Goal: Task Accomplishment & Management: Use online tool/utility

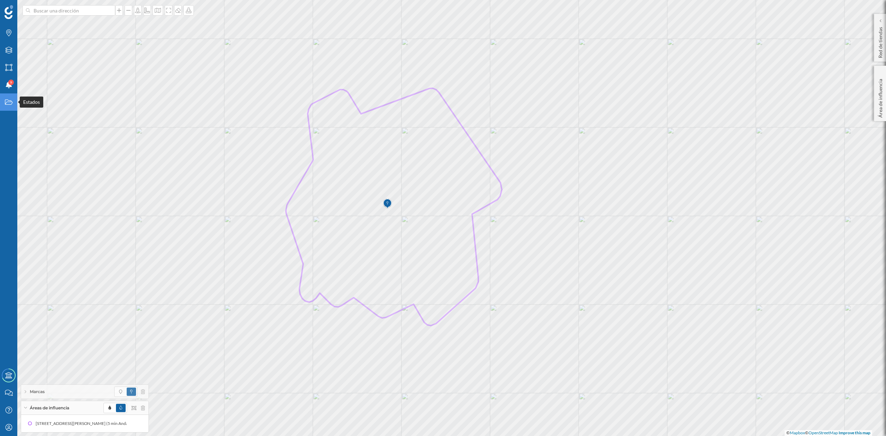
click at [9, 106] on icon "Estados" at bounding box center [8, 102] width 9 height 7
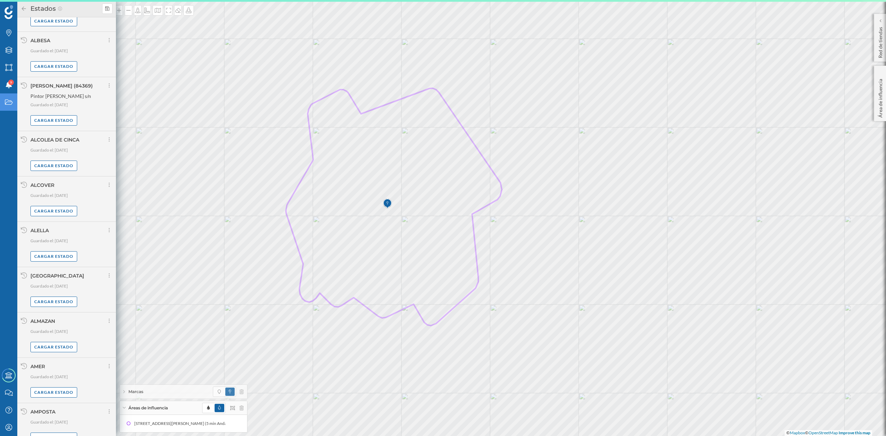
scroll to position [309, 0]
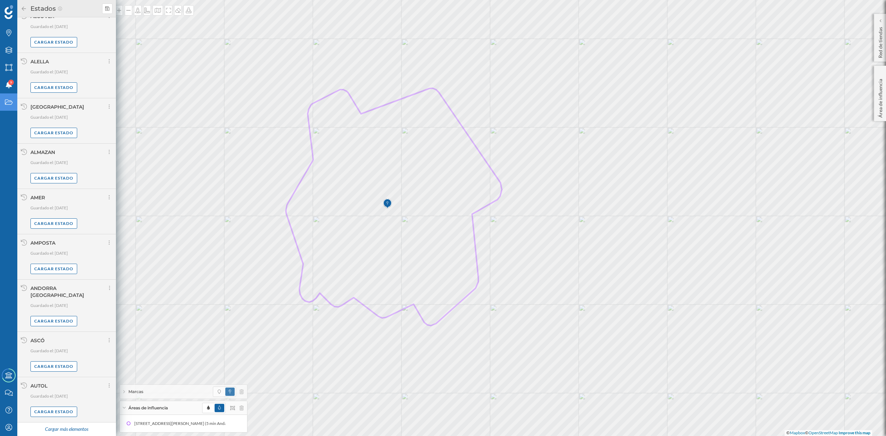
click at [88, 430] on div "Cargar más elementos" at bounding box center [66, 429] width 52 height 10
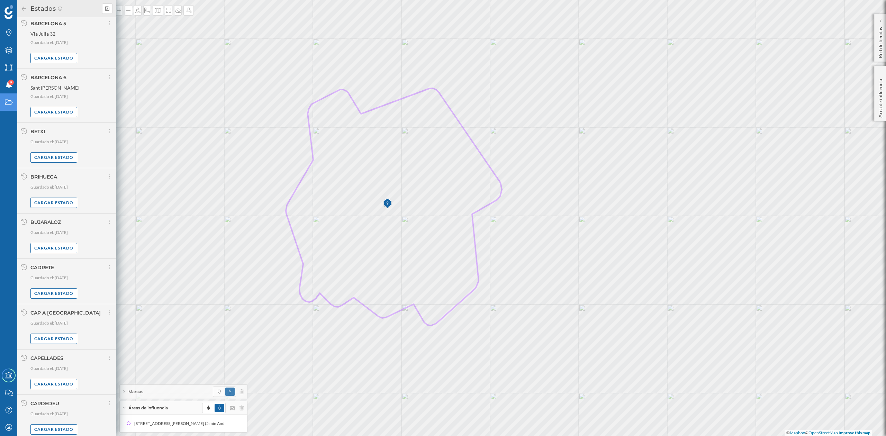
scroll to position [1042, 0]
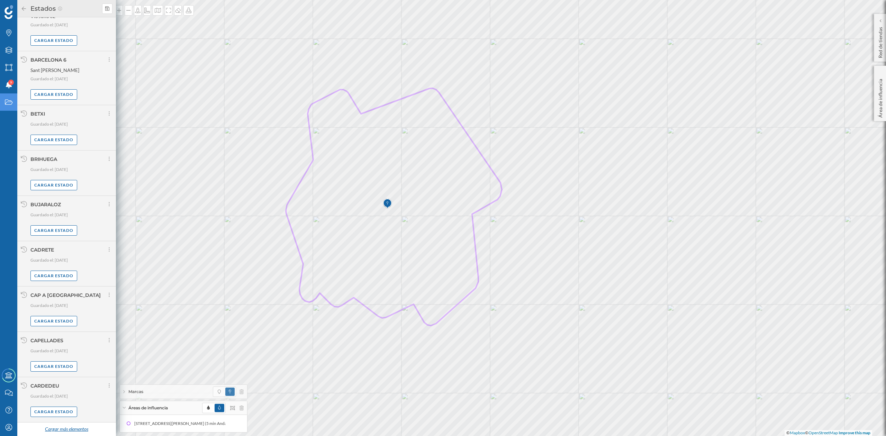
click at [84, 431] on div "Cargar más elementos" at bounding box center [66, 429] width 52 height 10
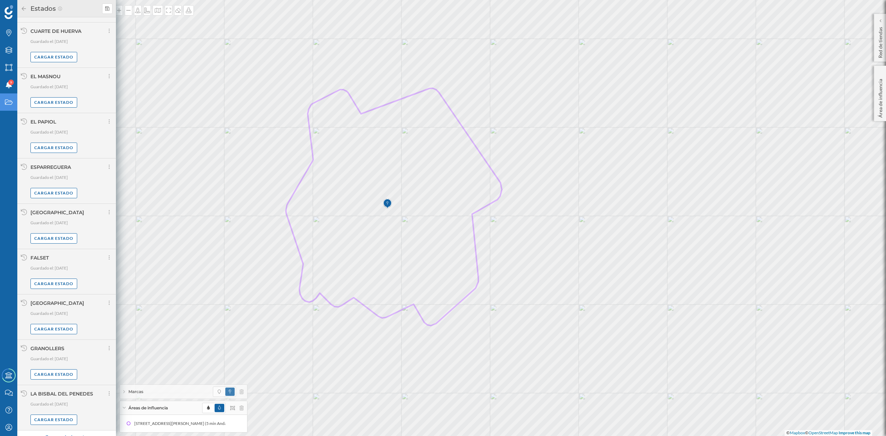
scroll to position [1748, 0]
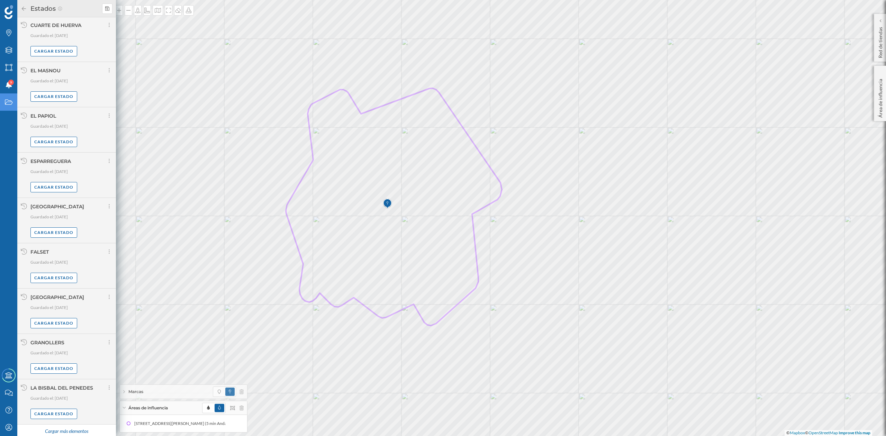
drag, startPoint x: 80, startPoint y: 425, endPoint x: 81, endPoint y: 300, distance: 125.6
click at [80, 426] on div "Cargar más elementos" at bounding box center [66, 431] width 52 height 10
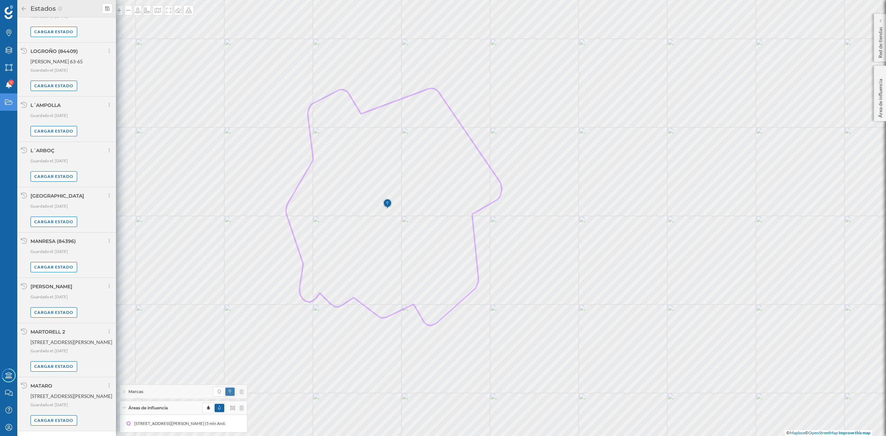
scroll to position [2473, 0]
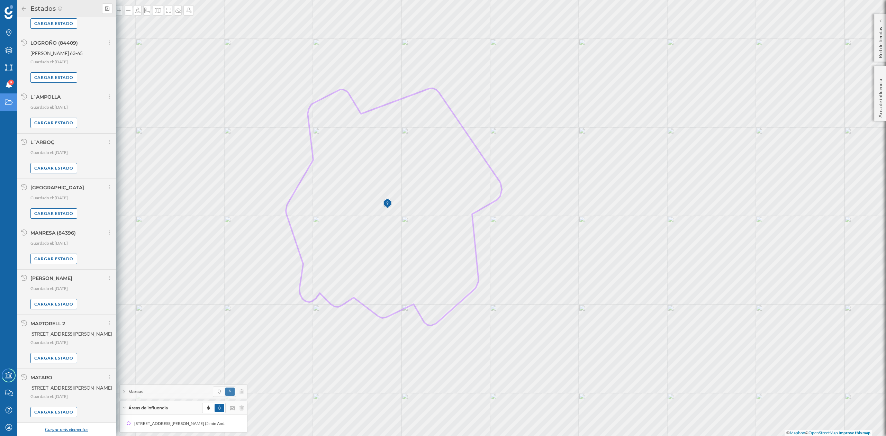
click at [57, 428] on div "Cargar más elementos" at bounding box center [66, 429] width 52 height 10
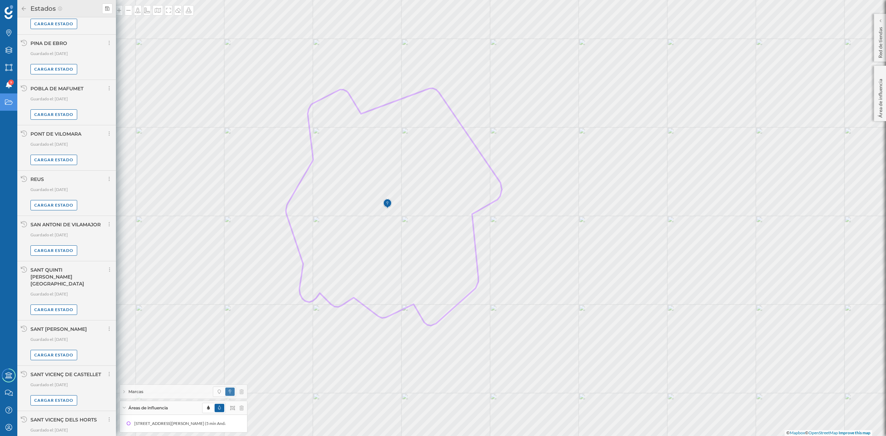
scroll to position [3184, 0]
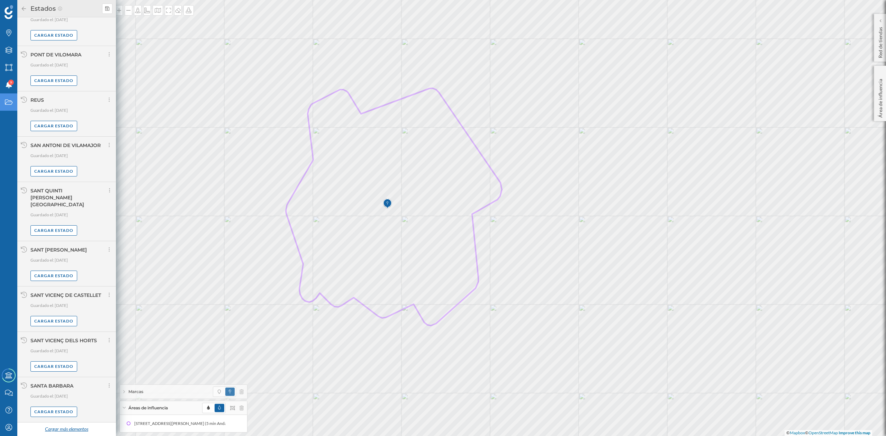
click at [53, 429] on div "Cargar más elementos" at bounding box center [66, 429] width 52 height 10
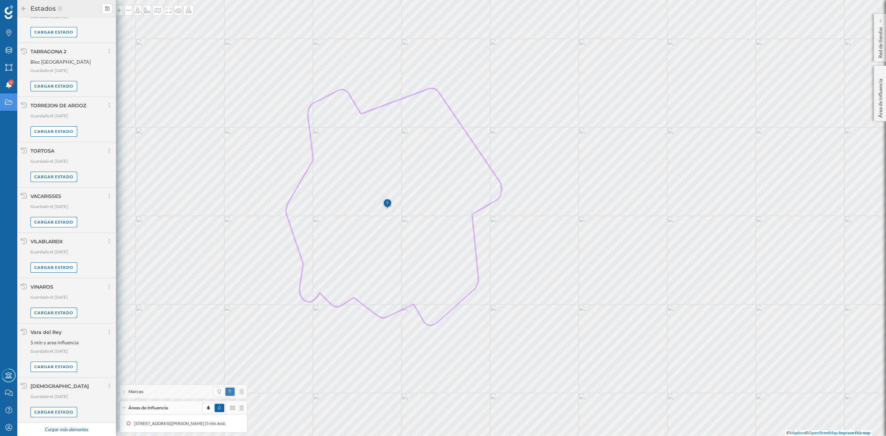
scroll to position [3898, 0]
click at [62, 426] on div "Cargar más elementos" at bounding box center [66, 429] width 52 height 10
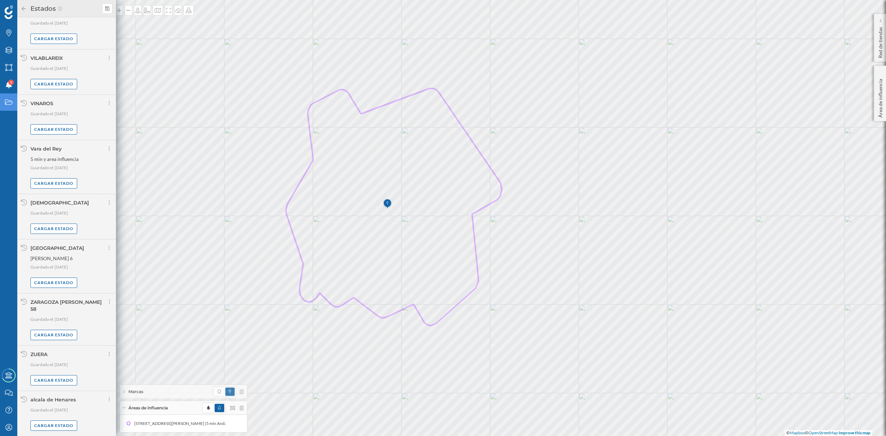
scroll to position [4082, 0]
click at [60, 428] on div "Cargar estado" at bounding box center [53, 425] width 47 height 10
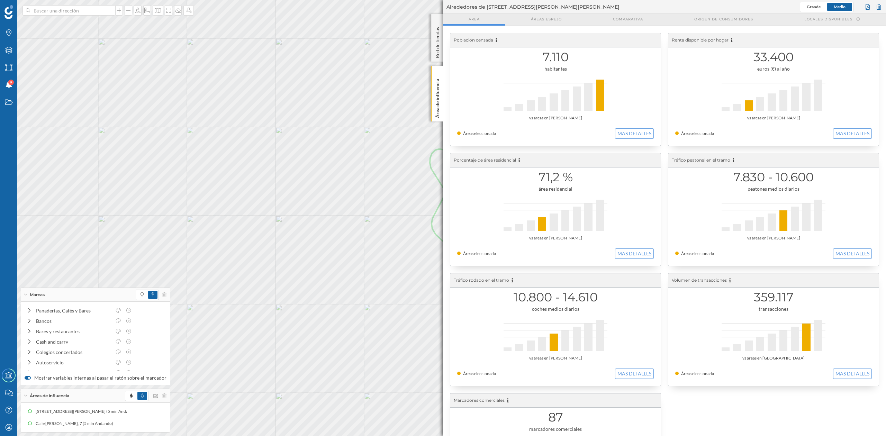
click at [439, 103] on p "Área de influencia" at bounding box center [437, 97] width 7 height 42
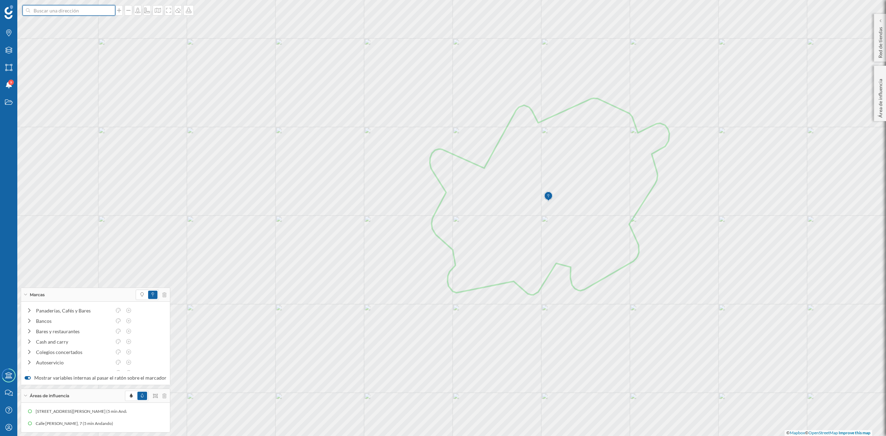
click at [85, 11] on input at bounding box center [68, 10] width 77 height 10
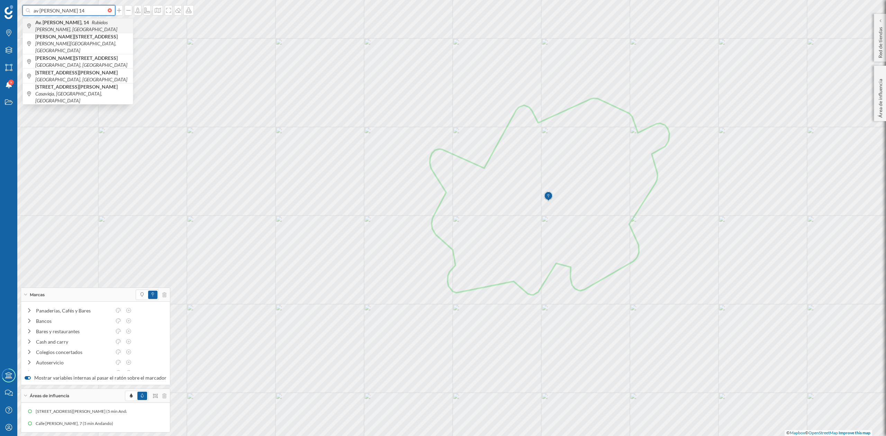
type input "av [PERSON_NAME] 14"
click at [67, 23] on b "Av. [PERSON_NAME], 14" at bounding box center [62, 22] width 55 height 6
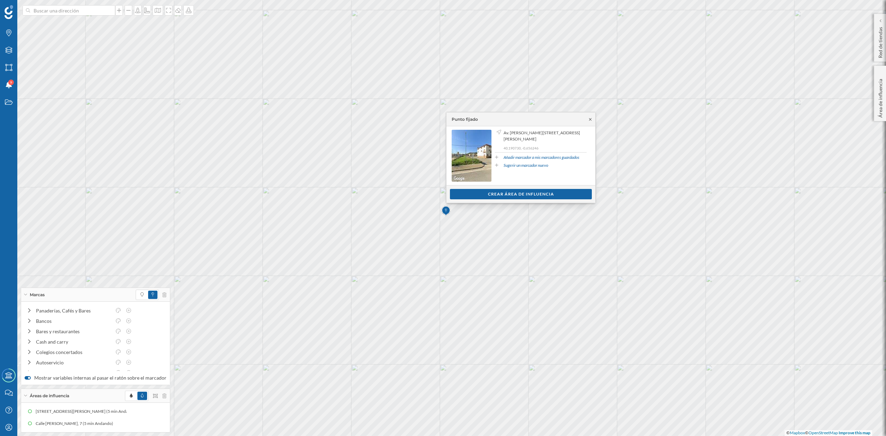
click at [590, 120] on icon at bounding box center [590, 119] width 2 height 2
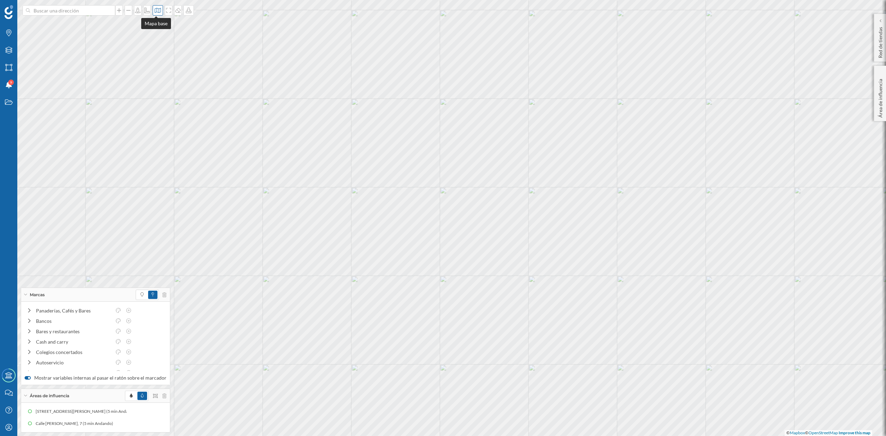
click at [158, 10] on icon at bounding box center [157, 11] width 7 height 6
click at [167, 93] on img at bounding box center [165, 97] width 21 height 24
click at [161, 296] on div at bounding box center [151, 295] width 31 height 10
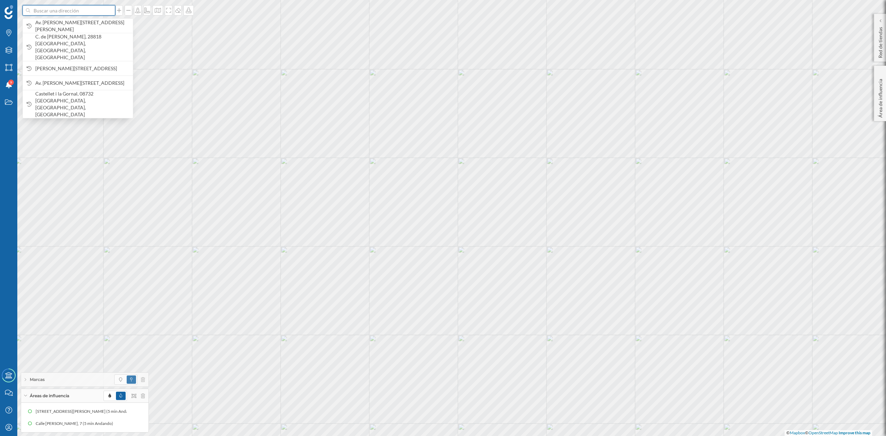
click at [73, 13] on input at bounding box center [68, 10] width 77 height 10
click at [61, 25] on span "Av. [PERSON_NAME][STREET_ADDRESS][PERSON_NAME]" at bounding box center [82, 26] width 94 height 14
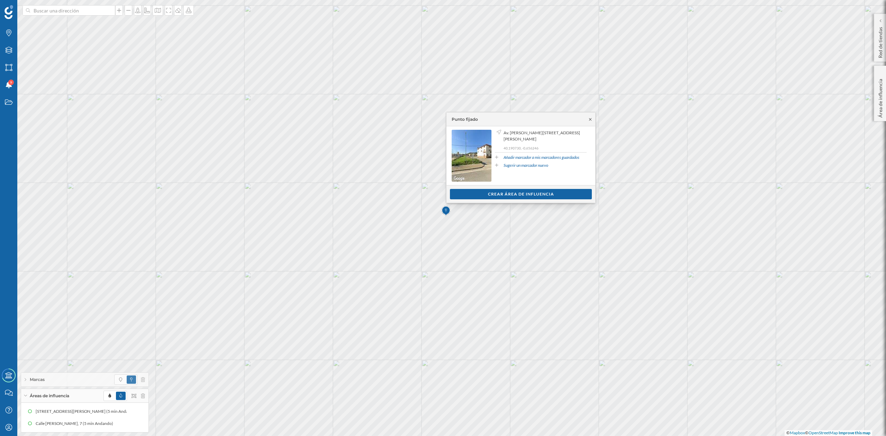
click at [589, 118] on icon at bounding box center [589, 119] width 5 height 4
click at [536, 192] on div "Crear área de influencia" at bounding box center [521, 194] width 142 height 10
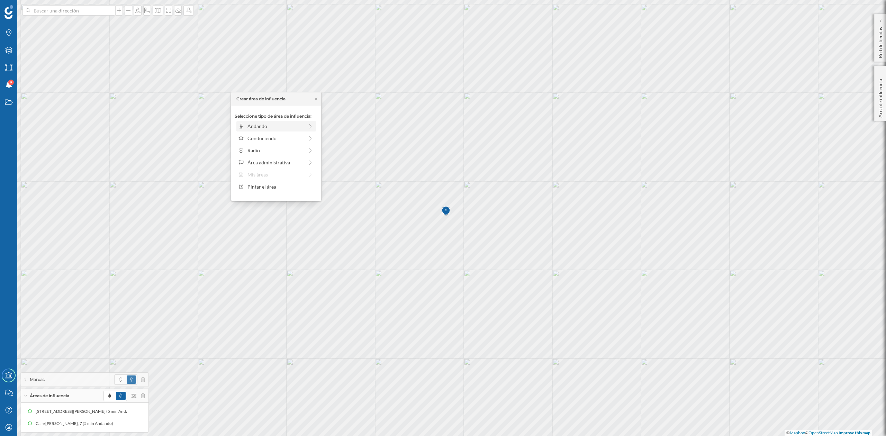
click at [254, 125] on div "Andando" at bounding box center [275, 125] width 56 height 7
drag, startPoint x: 244, startPoint y: 135, endPoint x: 251, endPoint y: 136, distance: 7.4
click at [251, 136] on div at bounding box center [250, 135] width 7 height 7
click at [267, 173] on div "Crear área de influencia" at bounding box center [276, 176] width 83 height 10
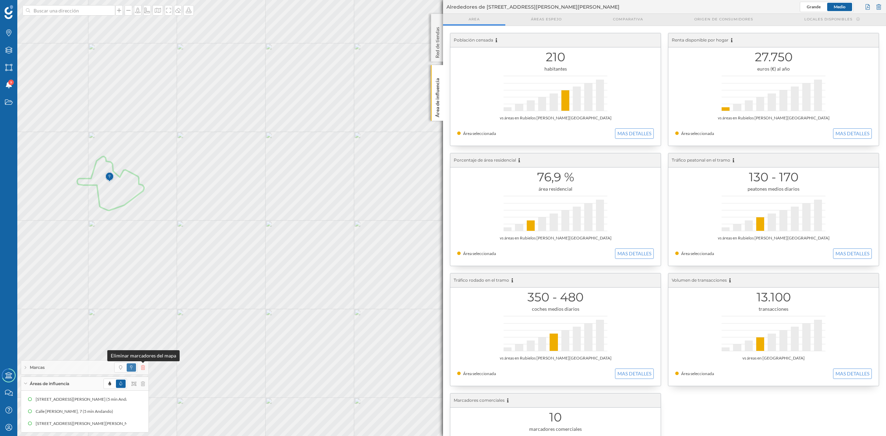
click at [141, 366] on icon at bounding box center [143, 367] width 4 height 5
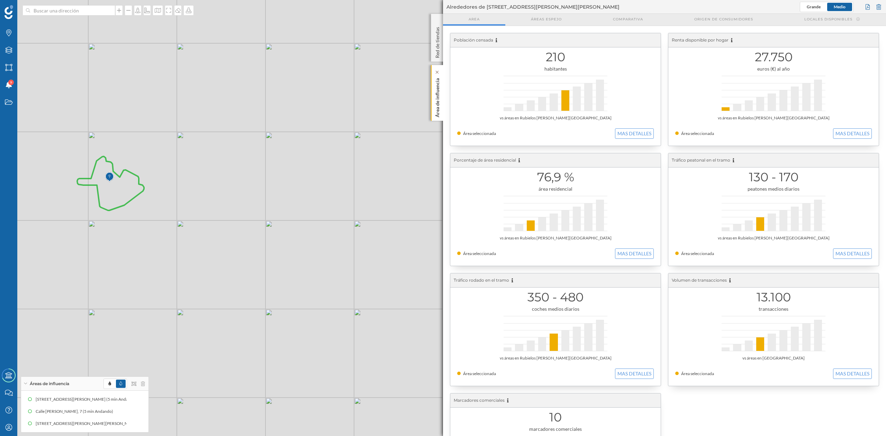
click at [435, 90] on p "Área de influencia" at bounding box center [437, 96] width 7 height 42
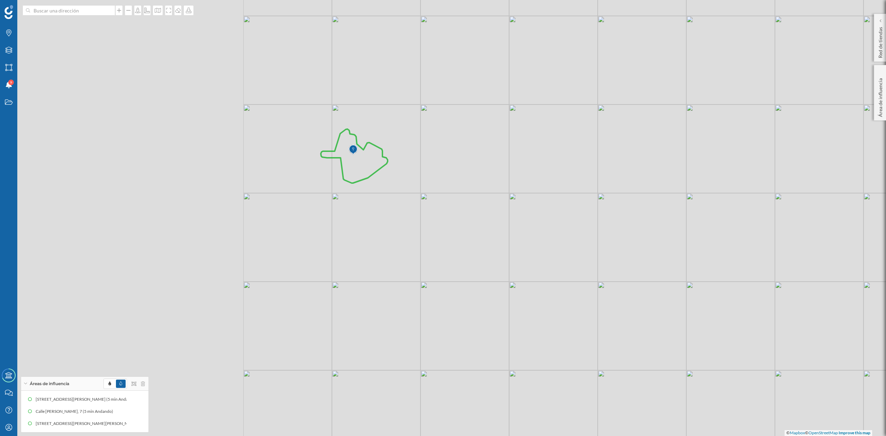
drag, startPoint x: 457, startPoint y: 196, endPoint x: 596, endPoint y: 190, distance: 138.5
click at [596, 190] on div "© Mapbox © OpenStreetMap Improve this map" at bounding box center [443, 218] width 886 height 436
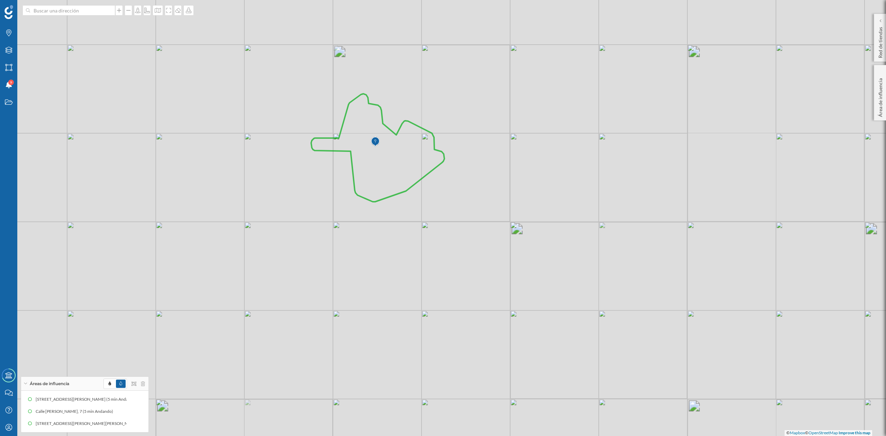
drag, startPoint x: 398, startPoint y: 216, endPoint x: 416, endPoint y: 262, distance: 49.0
click at [416, 262] on div "© Mapbox © OpenStreetMap Improve this map" at bounding box center [443, 218] width 886 height 436
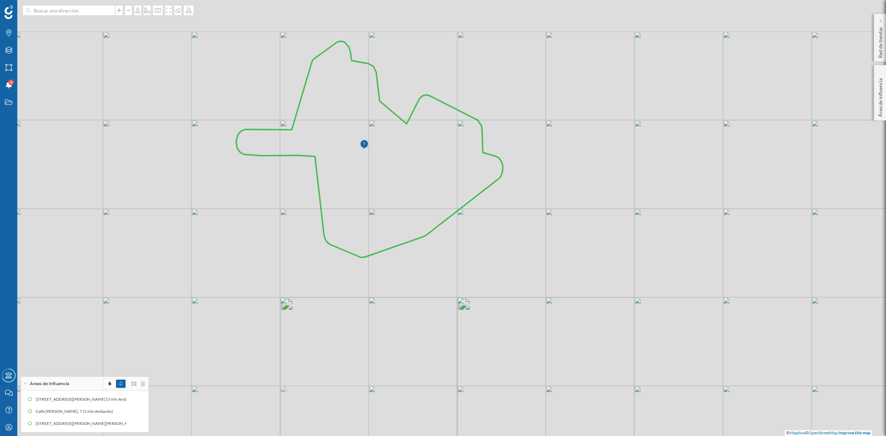
drag, startPoint x: 542, startPoint y: 194, endPoint x: 551, endPoint y: 265, distance: 71.5
click at [551, 265] on div "© Mapbox © OpenStreetMap Improve this map" at bounding box center [443, 218] width 886 height 436
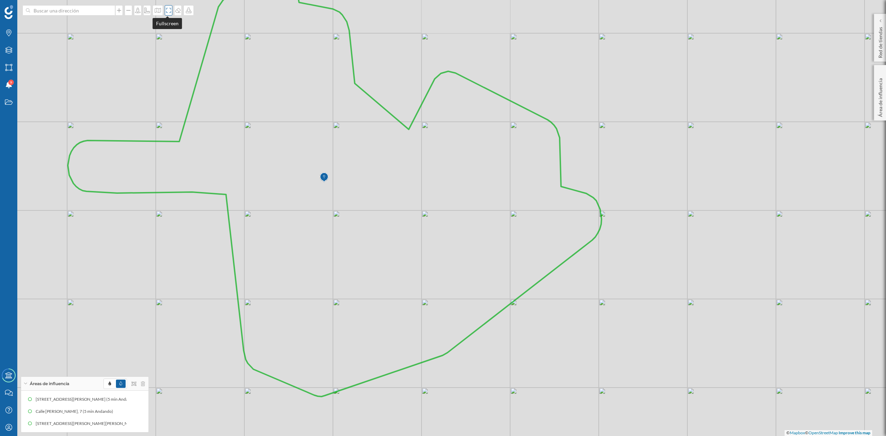
click at [168, 10] on icon at bounding box center [168, 11] width 7 height 6
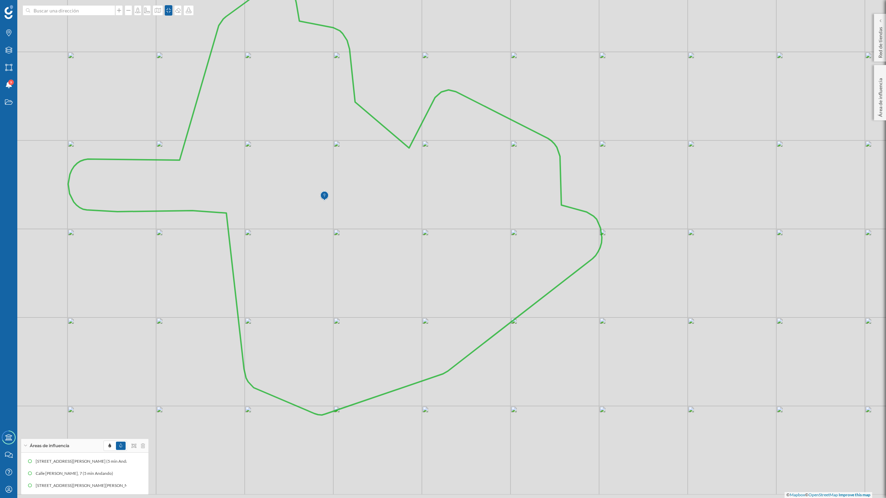
drag, startPoint x: 613, startPoint y: 291, endPoint x: 613, endPoint y: 279, distance: 12.5
click at [613, 279] on div "© Mapbox © OpenStreetMap Improve this map" at bounding box center [443, 249] width 886 height 498
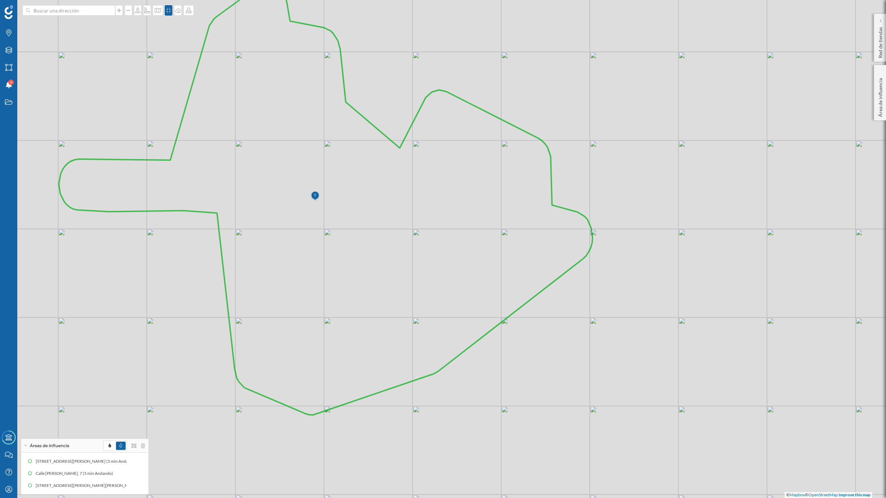
drag, startPoint x: 606, startPoint y: 284, endPoint x: 597, endPoint y: 284, distance: 9.3
click at [597, 284] on div "© Mapbox © OpenStreetMap Improve this map" at bounding box center [443, 249] width 886 height 498
click at [126, 436] on icon at bounding box center [128, 485] width 5 height 5
click at [132, 435] on div at bounding box center [131, 436] width 7 height 7
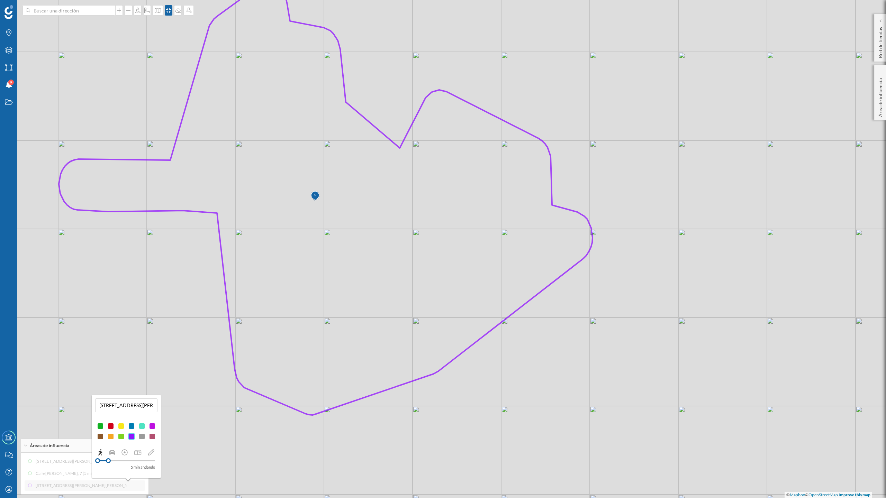
click at [119, 428] on div at bounding box center [121, 426] width 7 height 7
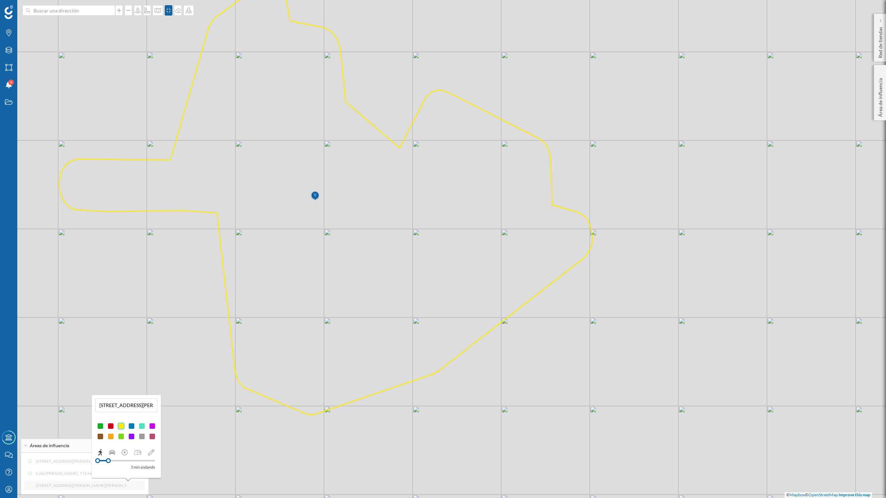
click at [110, 428] on div at bounding box center [110, 426] width 7 height 7
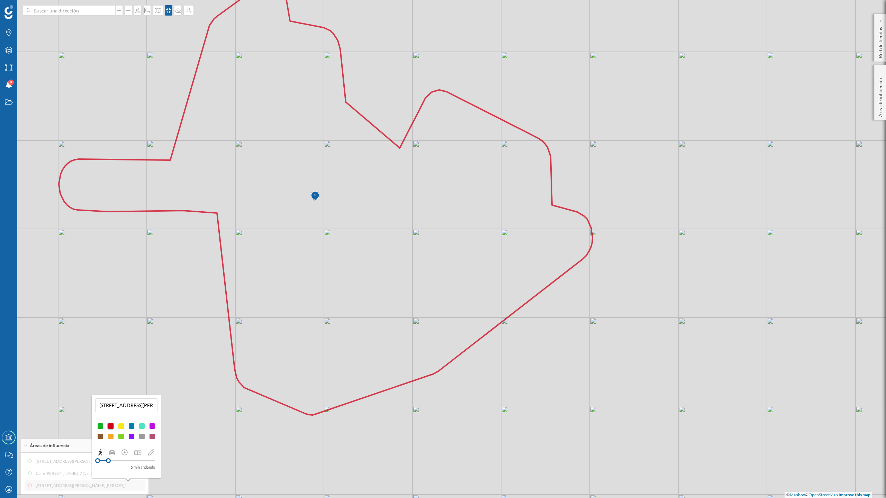
click at [132, 436] on div at bounding box center [131, 436] width 7 height 7
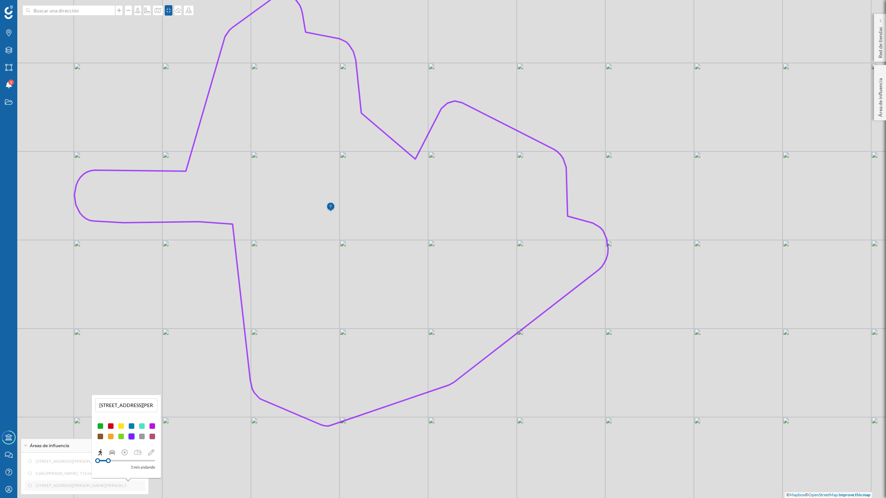
drag, startPoint x: 617, startPoint y: 379, endPoint x: 633, endPoint y: 390, distance: 19.4
click at [633, 390] on div "© Mapbox © OpenStreetMap Improve this map" at bounding box center [443, 249] width 886 height 498
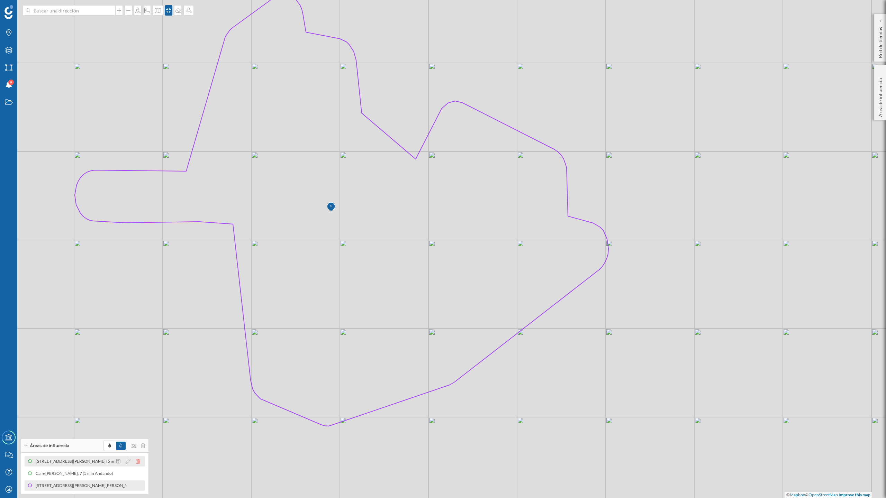
click at [137, 436] on icon at bounding box center [138, 461] width 4 height 5
click at [137, 436] on icon at bounding box center [138, 473] width 4 height 5
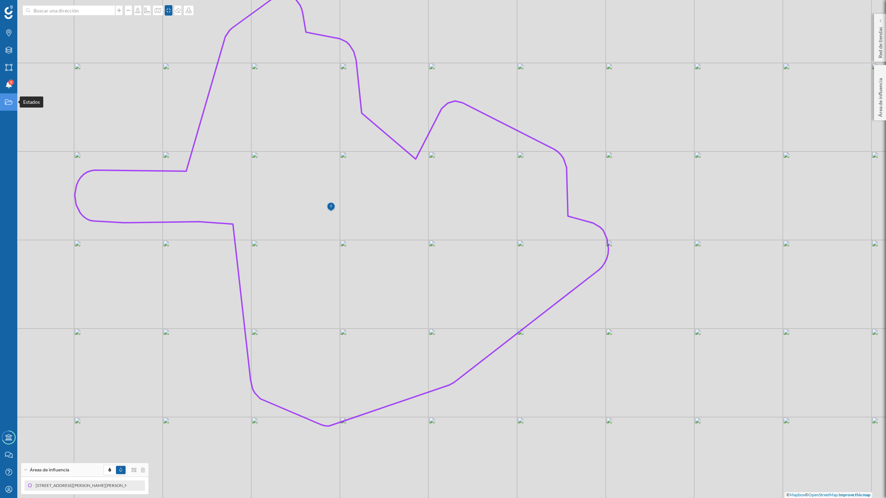
click at [6, 99] on icon "Estados" at bounding box center [8, 102] width 9 height 7
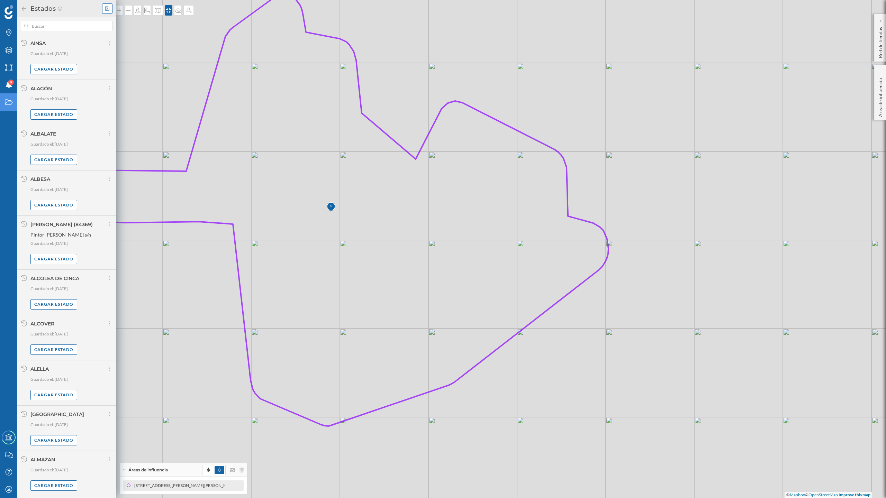
click at [108, 8] on icon at bounding box center [107, 8] width 4 height 5
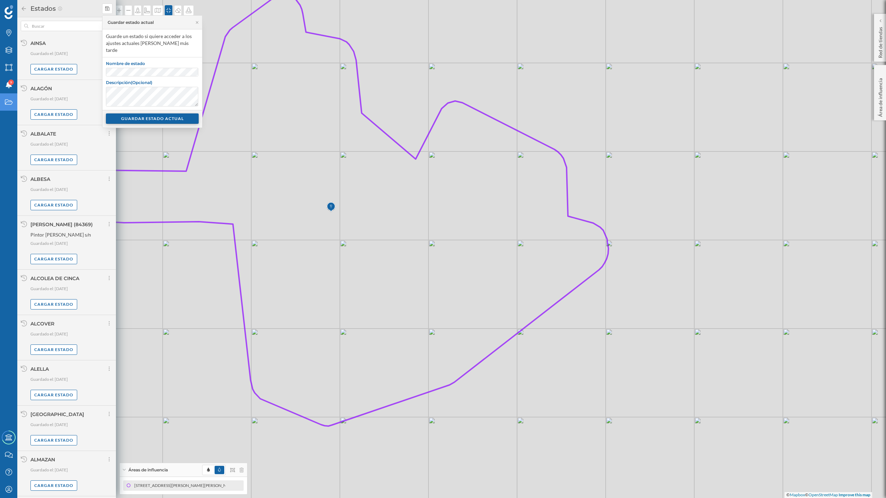
click at [138, 113] on div "GUARDAR ESTADO ACTUAL" at bounding box center [152, 118] width 93 height 10
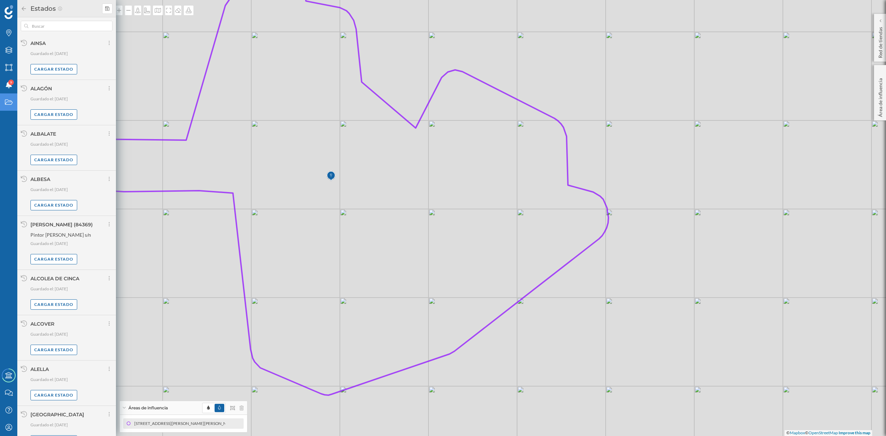
click at [22, 6] on icon at bounding box center [24, 8] width 6 height 5
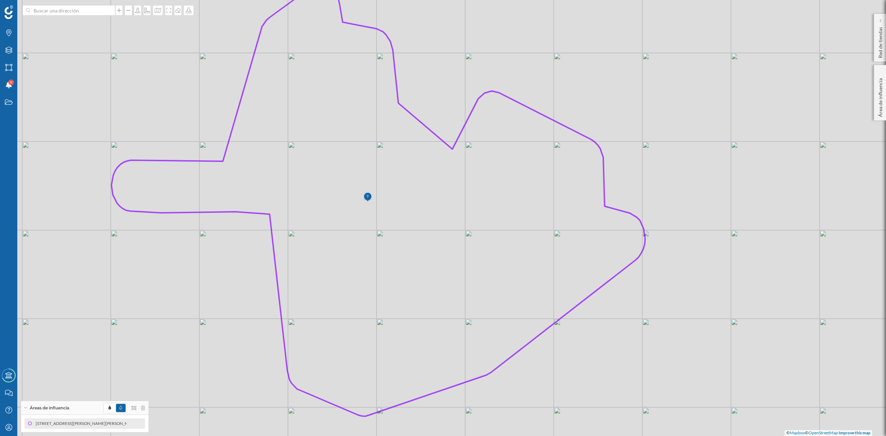
drag, startPoint x: 489, startPoint y: 278, endPoint x: 525, endPoint y: 299, distance: 41.5
click at [526, 299] on icon at bounding box center [377, 200] width 533 height 432
click at [156, 10] on icon at bounding box center [157, 11] width 7 height 6
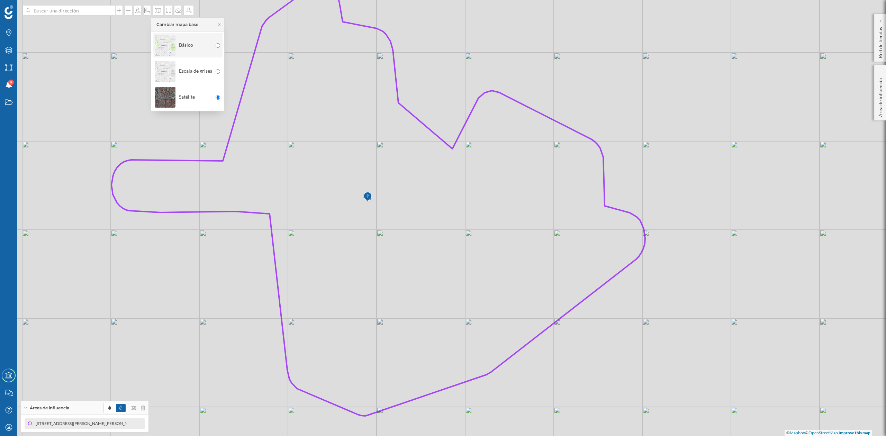
click at [157, 52] on img at bounding box center [165, 45] width 21 height 24
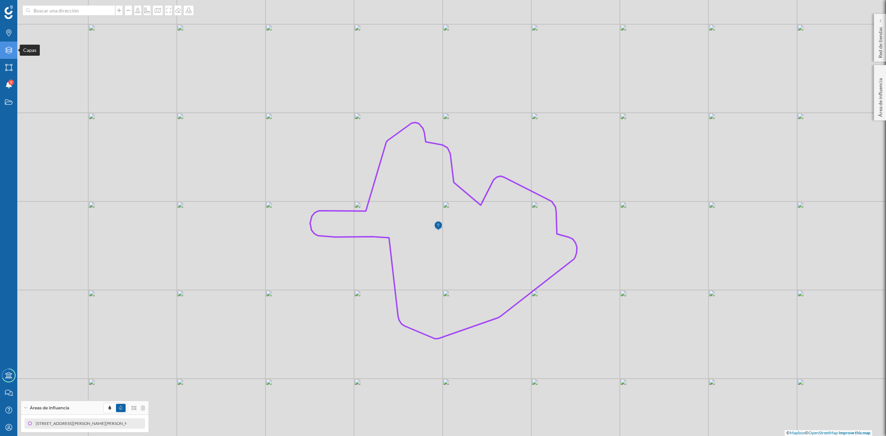
click at [14, 52] on div "Capas" at bounding box center [8, 50] width 17 height 17
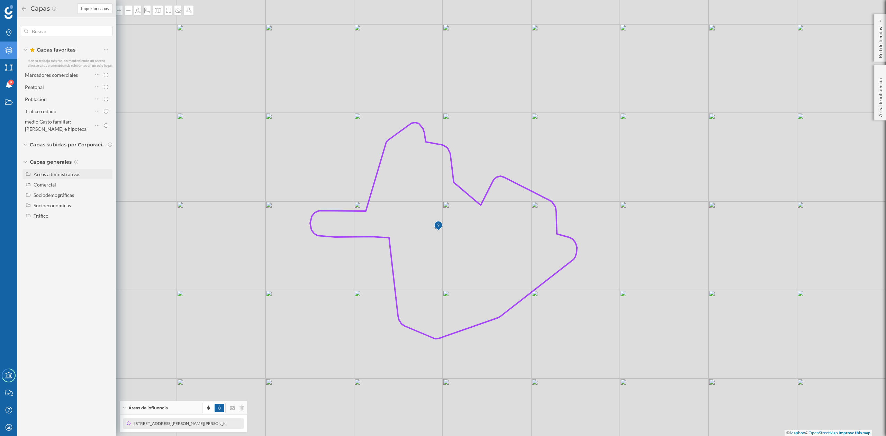
click at [35, 175] on div "Áreas administrativas" at bounding box center [57, 174] width 47 height 6
click at [108, 204] on input "Municipio" at bounding box center [108, 205] width 4 height 4
radio input "true"
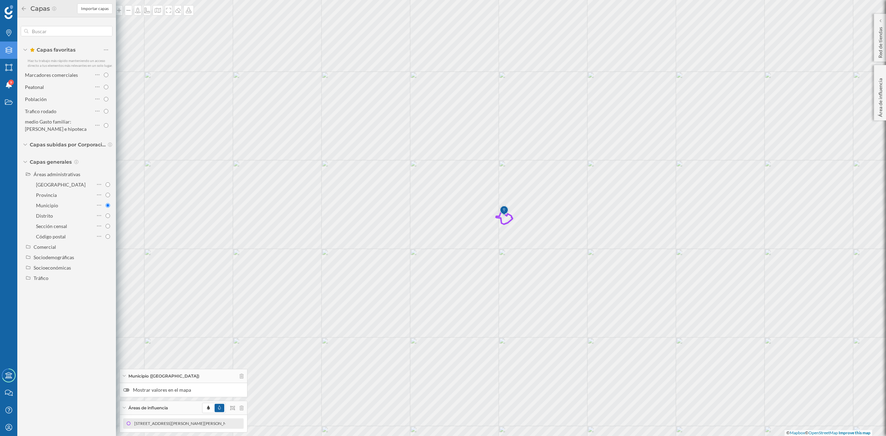
click at [127, 388] on div at bounding box center [126, 389] width 6 height 3
click at [0, 0] on input "Mostrar valores en el mapa" at bounding box center [0, 0] width 0 height 0
click at [154, 10] on icon at bounding box center [157, 11] width 7 height 6
click at [168, 102] on img at bounding box center [165, 97] width 21 height 24
drag, startPoint x: 386, startPoint y: 286, endPoint x: 477, endPoint y: 251, distance: 96.9
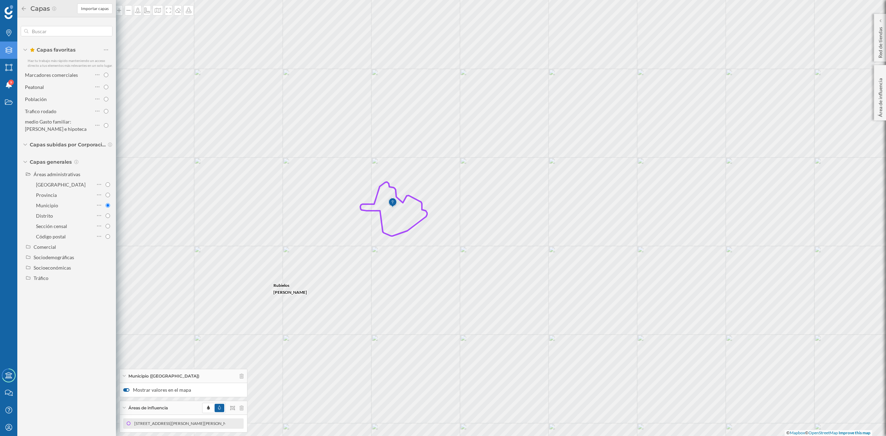
click at [477, 251] on div "Fuentes de Rubielos Rubielos [PERSON_NAME] Nogueruelas Cortes de Arenoso [PERSO…" at bounding box center [443, 218] width 886 height 436
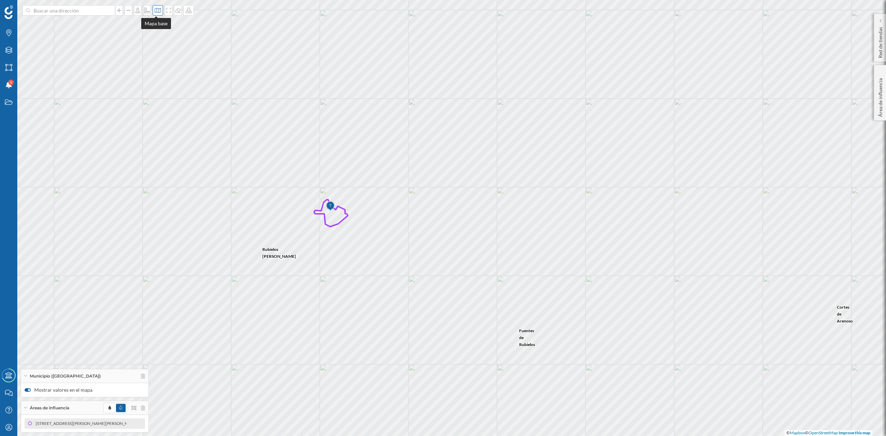
click at [153, 9] on div at bounding box center [158, 10] width 10 height 10
click at [158, 43] on img at bounding box center [165, 45] width 21 height 24
click at [156, 12] on icon at bounding box center [158, 10] width 6 height 5
click at [165, 80] on img at bounding box center [165, 71] width 21 height 24
click at [9, 51] on icon "Capas" at bounding box center [8, 50] width 9 height 7
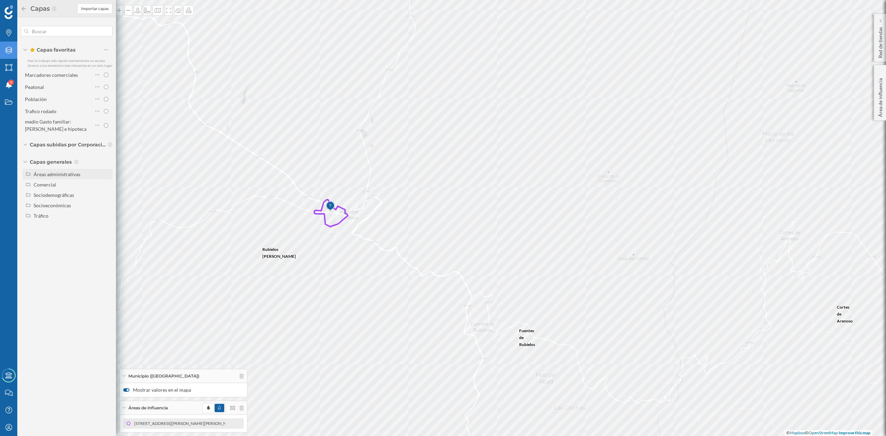
click at [66, 174] on div "Áreas administrativas" at bounding box center [57, 174] width 47 height 6
click at [108, 225] on input "Sección censal" at bounding box center [108, 226] width 4 height 4
radio input "true"
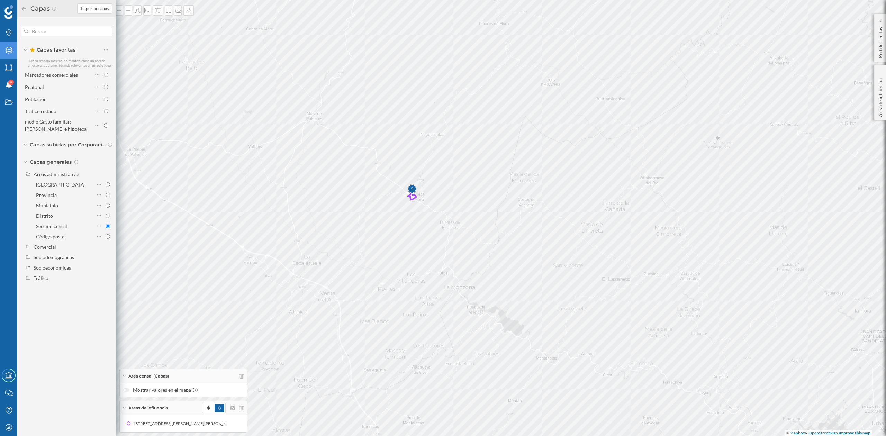
click at [128, 390] on div at bounding box center [126, 389] width 6 height 3
